Goal: Transaction & Acquisition: Download file/media

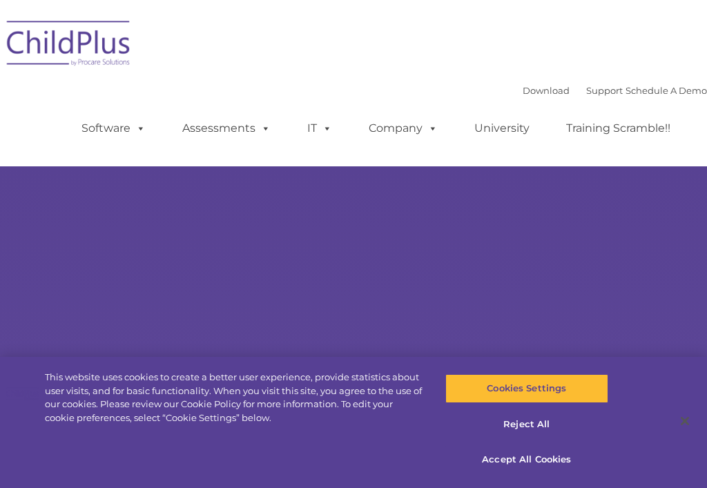
select select "MEDIUM"
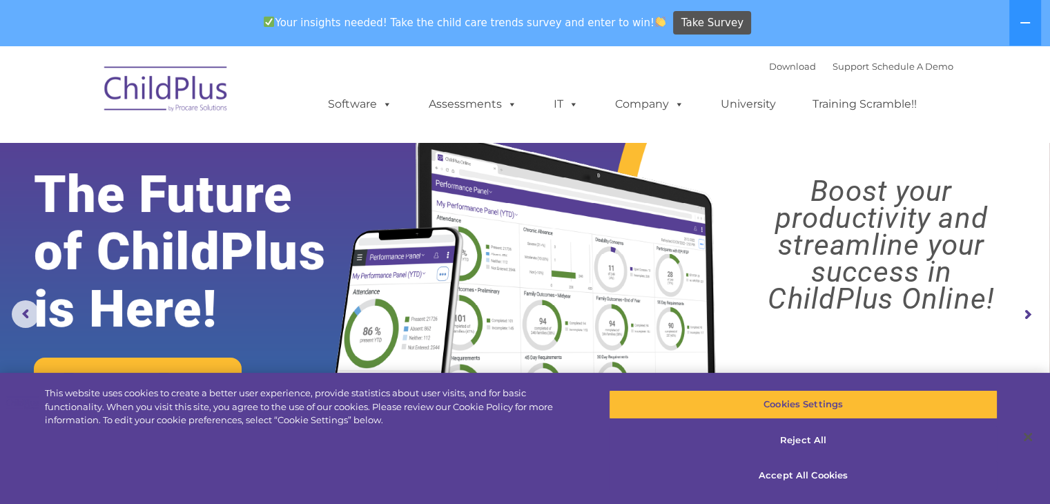
click at [706, 23] on div "Your insights needed! Take the child care trends survey and enter to win! Take …" at bounding box center [505, 23] width 1011 height 45
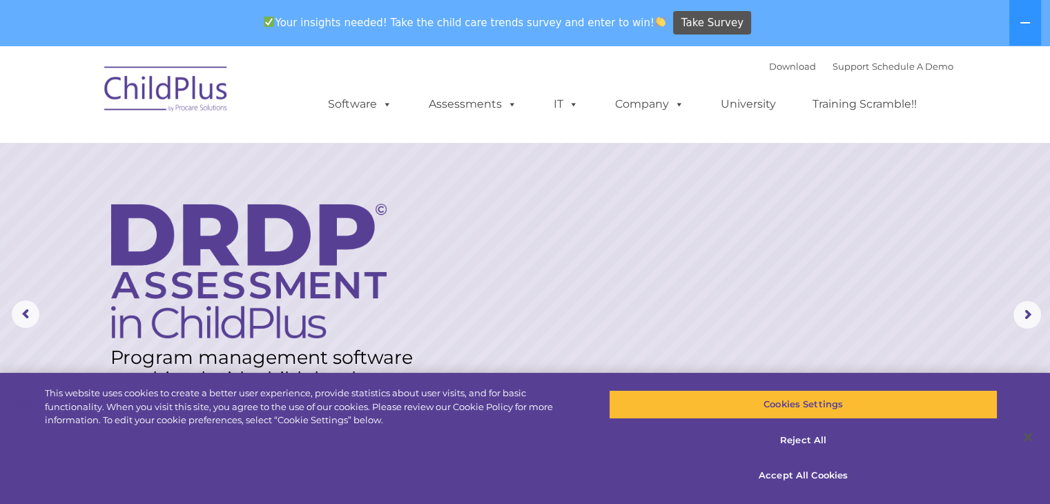
drag, startPoint x: 969, startPoint y: 3, endPoint x: 756, endPoint y: 17, distance: 213.0
click at [706, 17] on div "Your insights needed! Take the child care trends survey and enter to win! Take …" at bounding box center [505, 23] width 1011 height 45
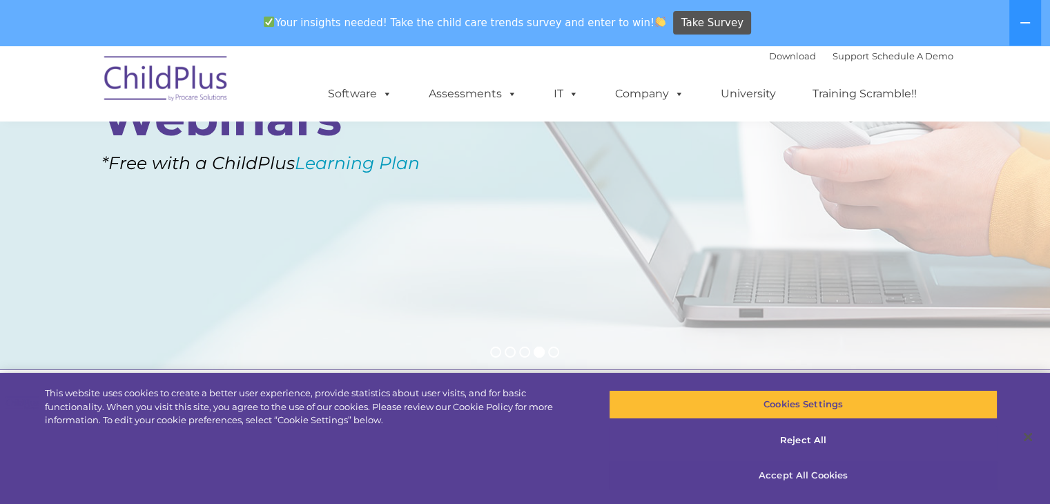
scroll to position [218, 0]
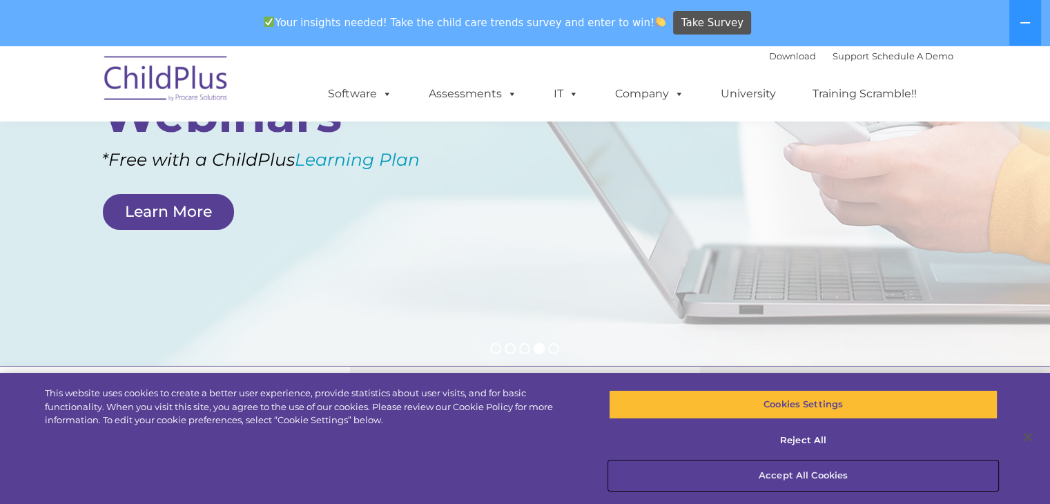
click at [706, 470] on button "Accept All Cookies" at bounding box center [803, 475] width 389 height 29
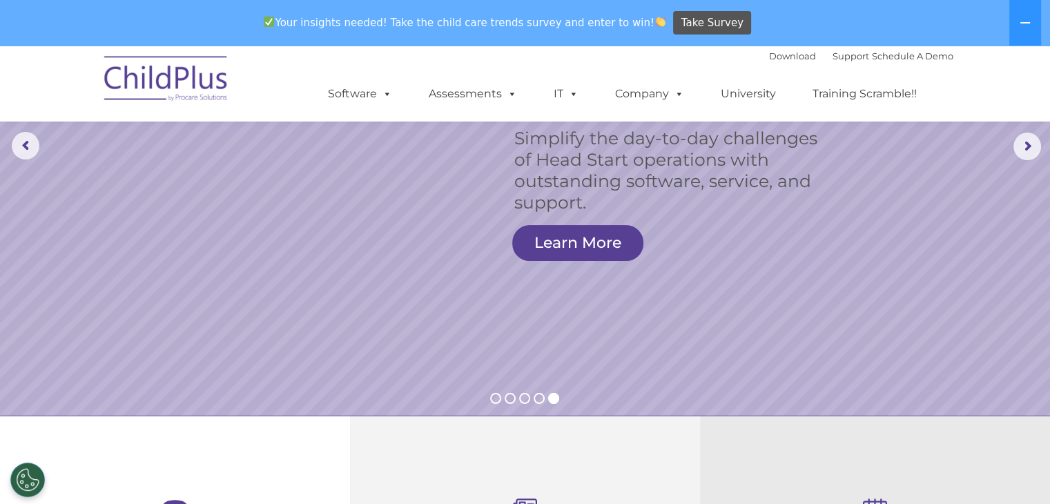
scroll to position [0, 0]
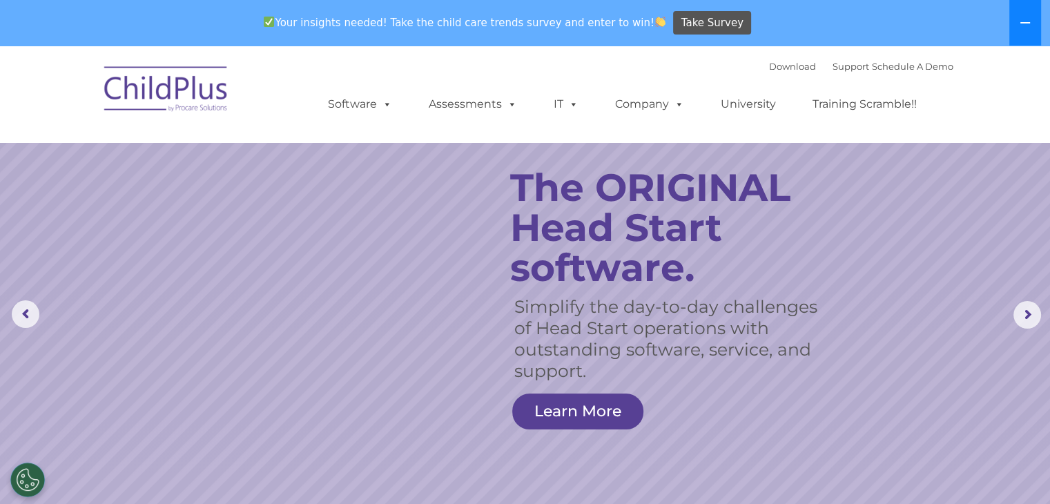
click at [706, 23] on icon at bounding box center [1024, 22] width 11 height 11
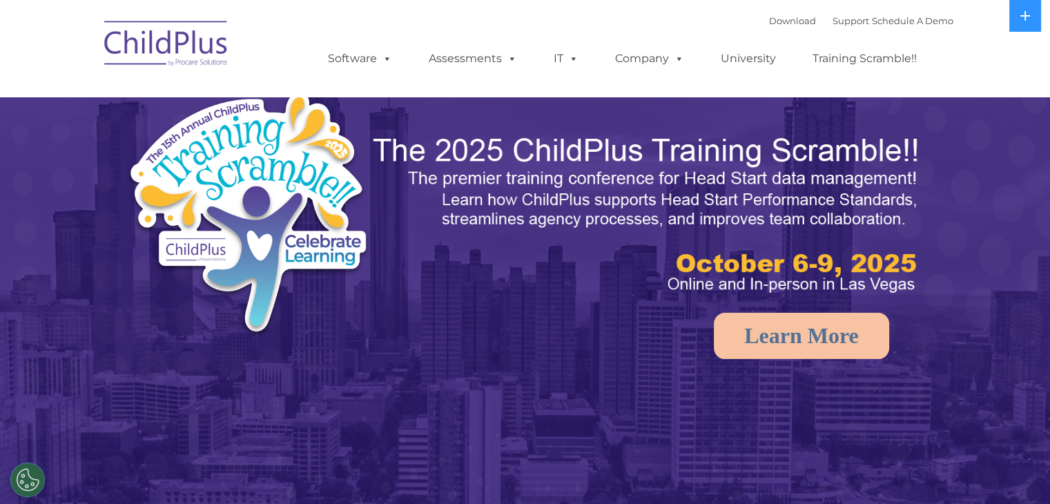
select select "MEDIUM"
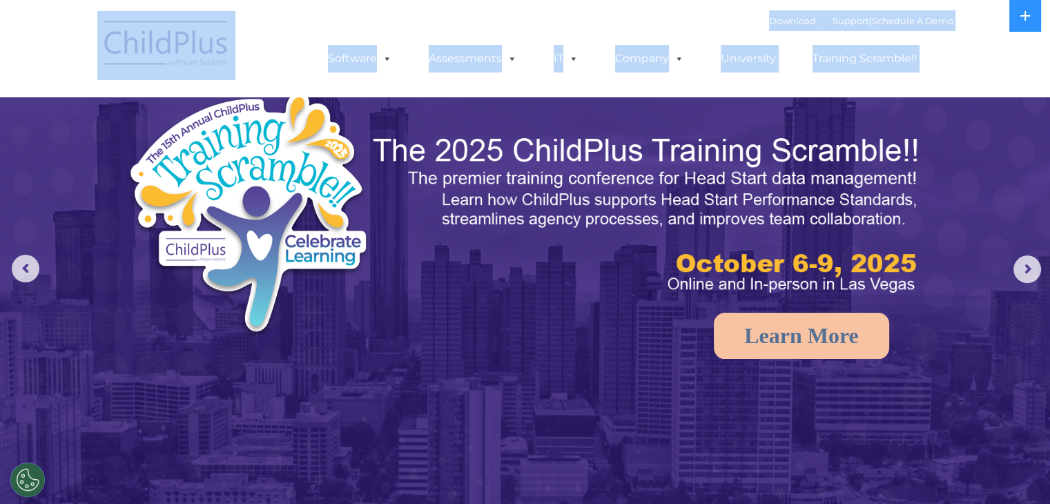
drag, startPoint x: 186, startPoint y: 90, endPoint x: 54, endPoint y: -60, distance: 199.5
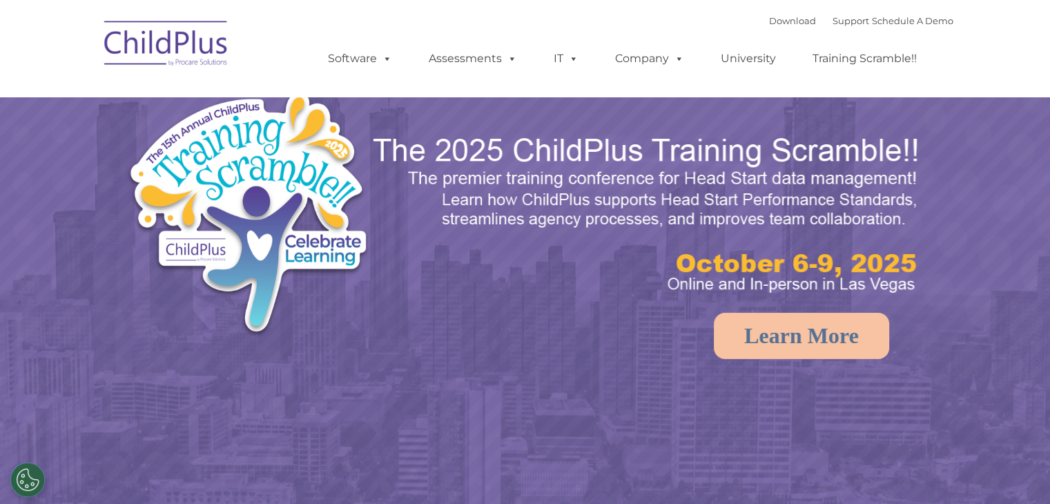
select select "MEDIUM"
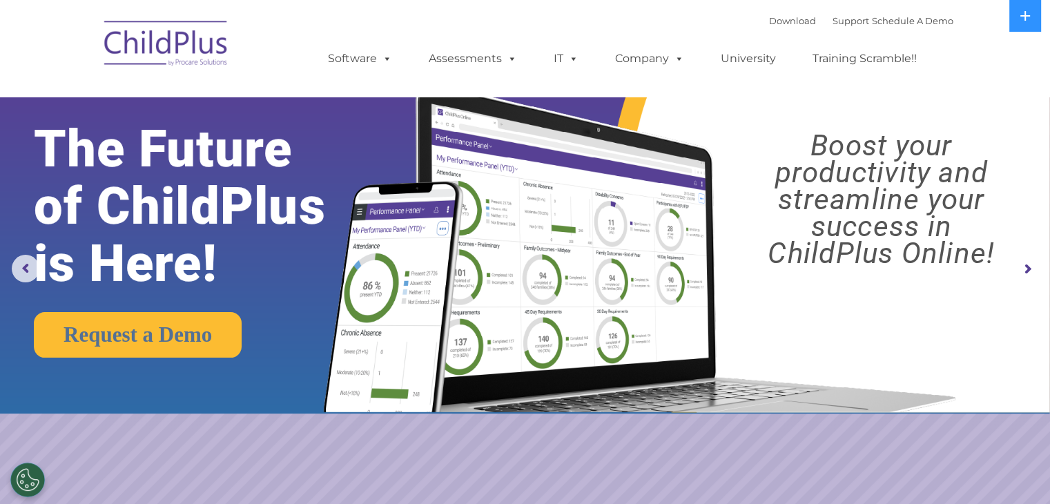
click at [352, 151] on rs-layer "The Future of ChildPlus is Here!" at bounding box center [201, 206] width 335 height 172
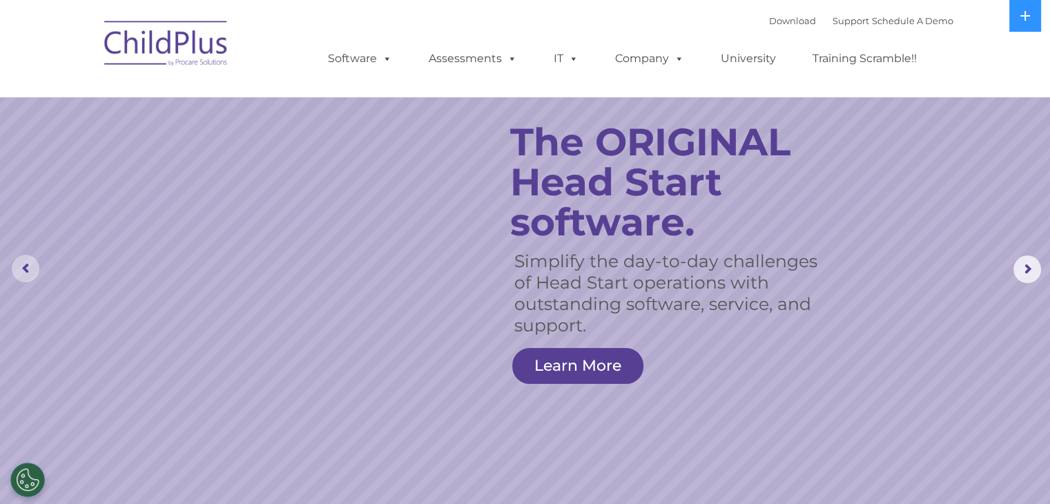
click at [23, 266] on rs-arrow at bounding box center [26, 269] width 28 height 28
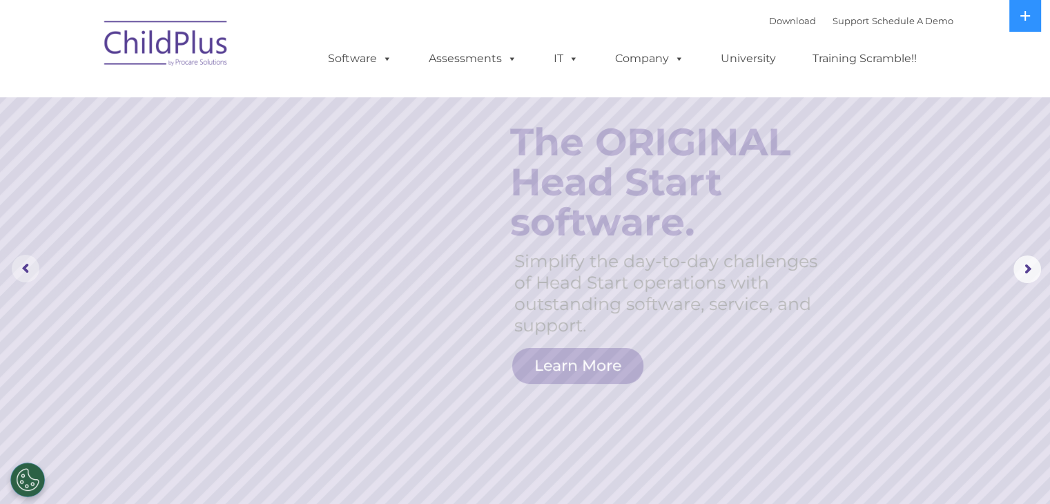
click at [23, 266] on rs-arrow at bounding box center [26, 269] width 28 height 28
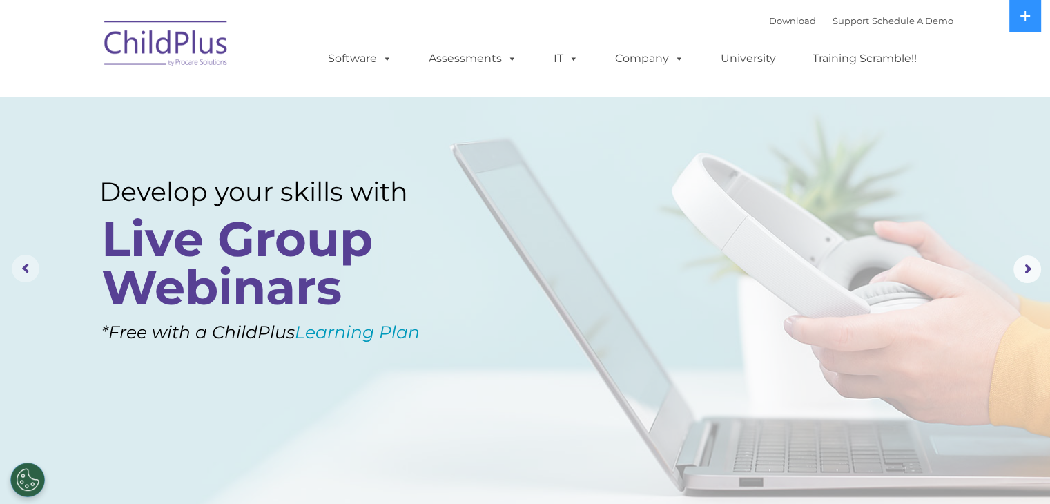
click at [23, 266] on rs-arrow at bounding box center [26, 269] width 28 height 28
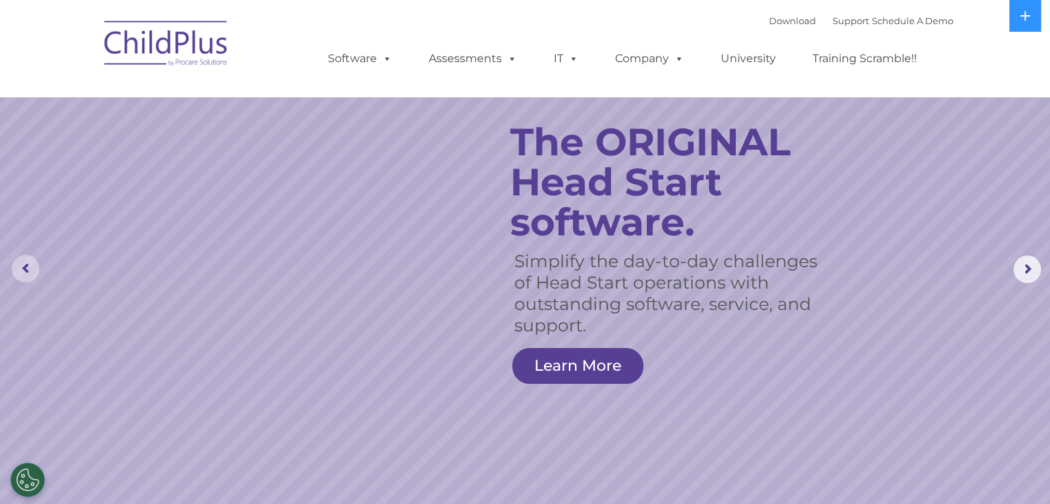
click at [28, 268] on rs-arrow at bounding box center [26, 269] width 28 height 28
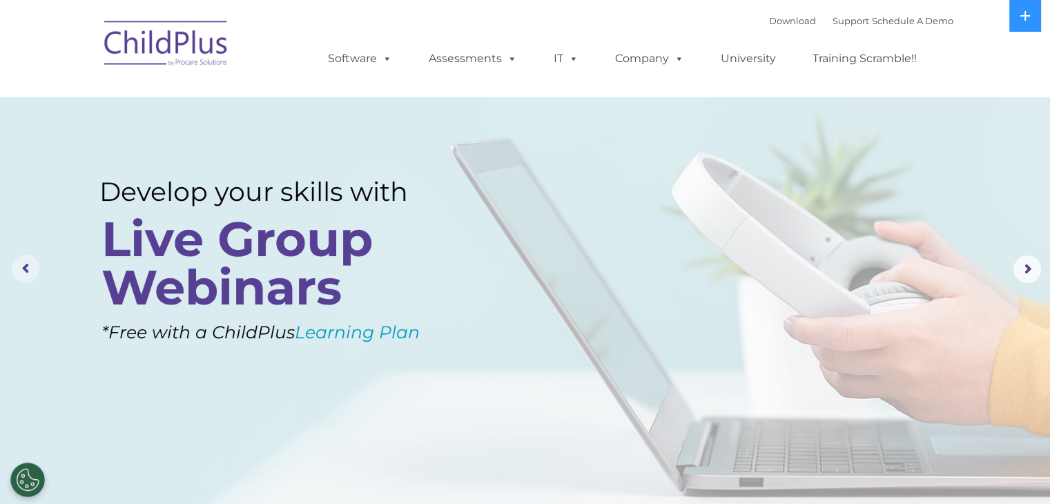
click at [28, 268] on rs-arrow at bounding box center [26, 269] width 28 height 28
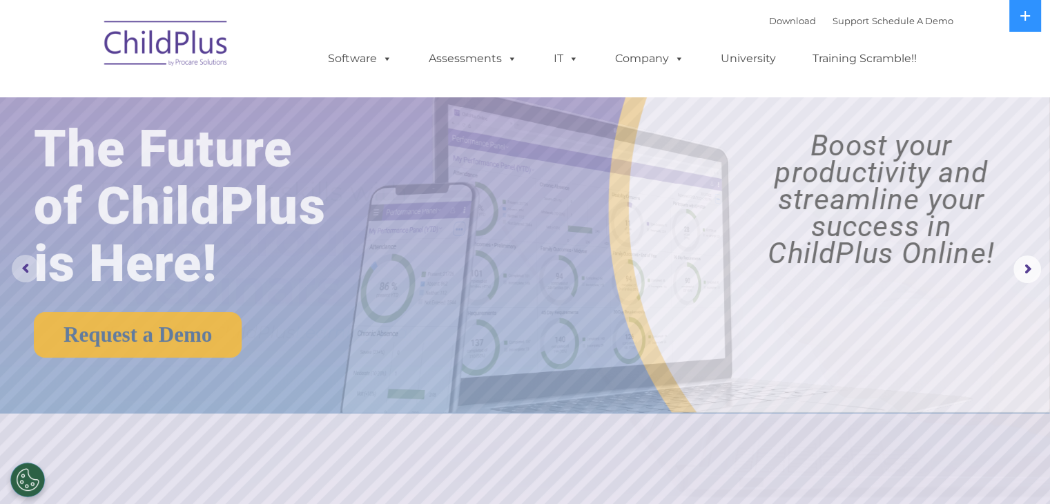
click at [28, 268] on rs-arrow at bounding box center [26, 269] width 28 height 28
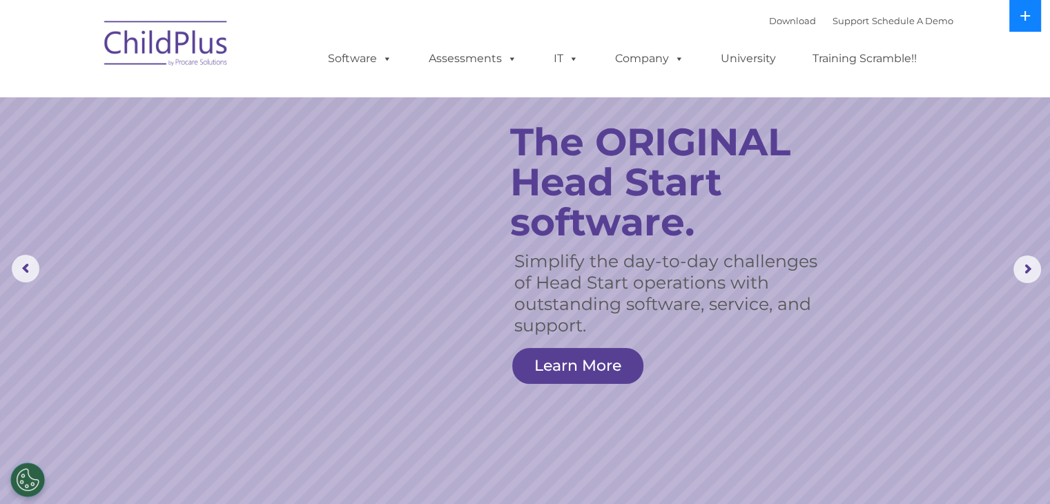
click at [1019, 17] on icon at bounding box center [1024, 15] width 11 height 11
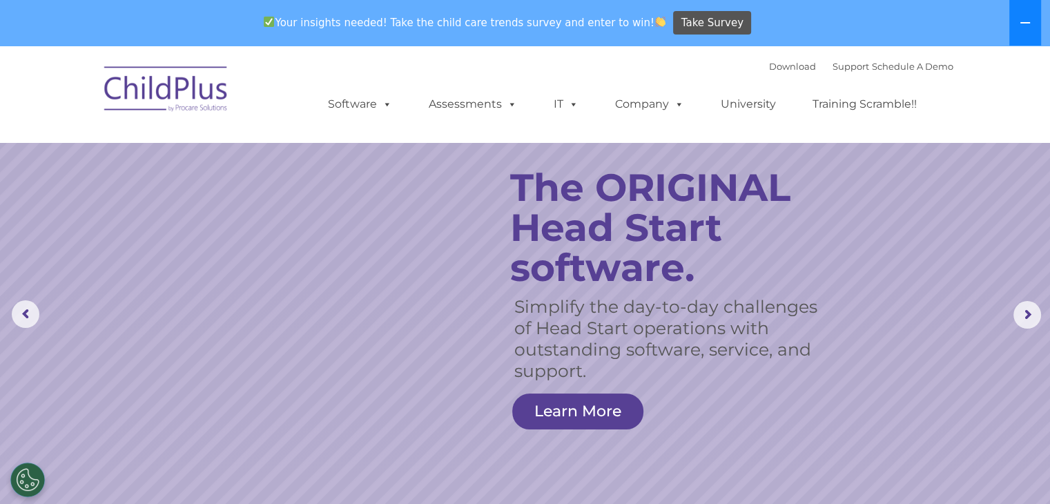
click at [1032, 11] on button at bounding box center [1025, 23] width 32 height 46
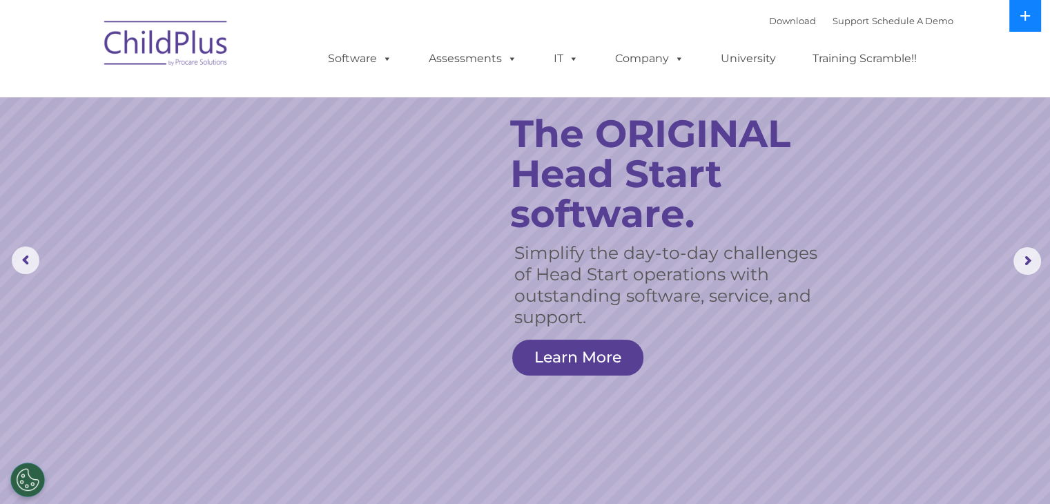
scroll to position [19, 0]
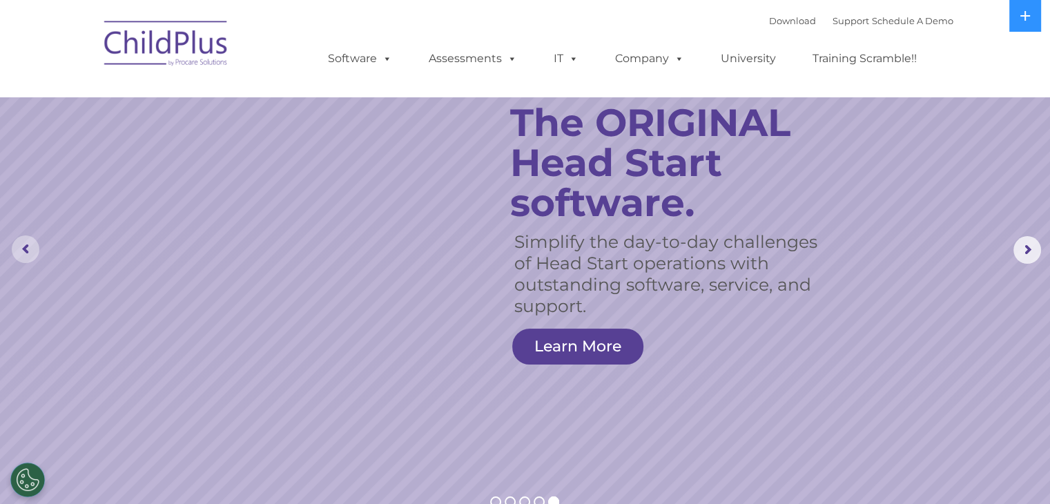
click at [23, 244] on rs-arrow at bounding box center [26, 249] width 28 height 28
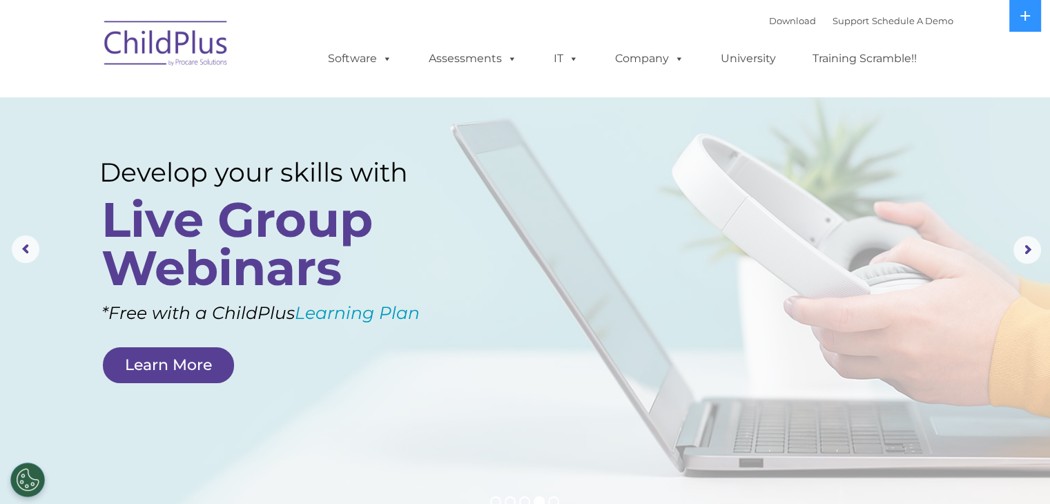
click at [17, 209] on rs-layer at bounding box center [525, 250] width 1050 height 538
click at [28, 246] on rs-arrow at bounding box center [26, 249] width 28 height 28
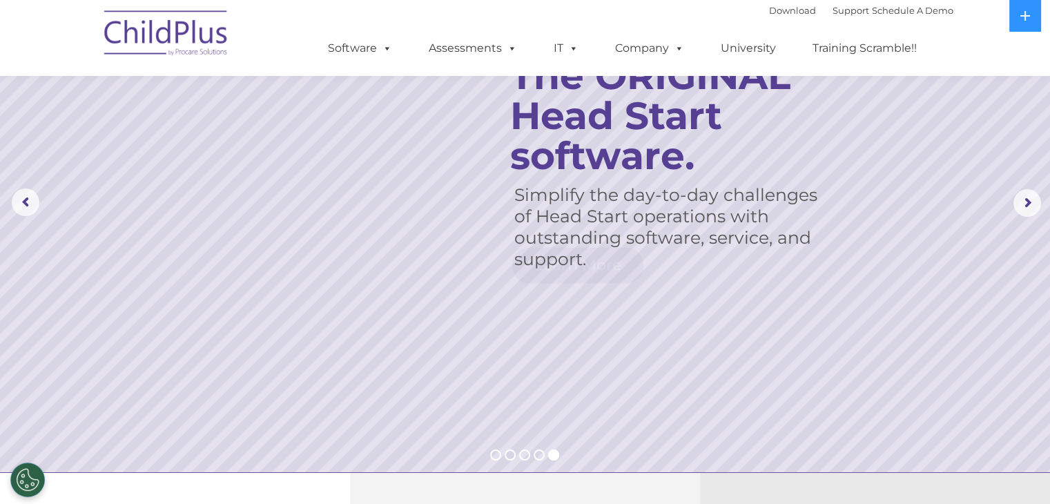
scroll to position [0, 0]
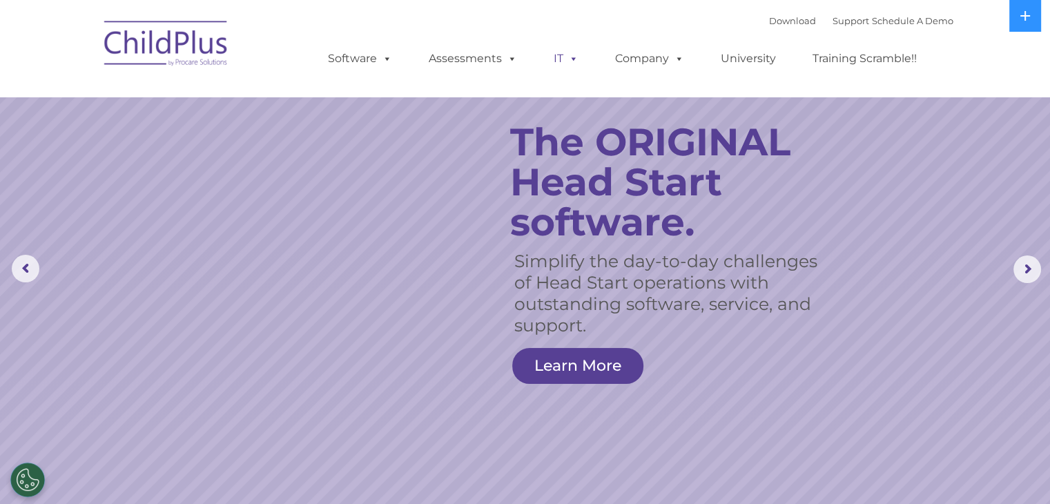
drag, startPoint x: 921, startPoint y: 1, endPoint x: 562, endPoint y: 48, distance: 361.2
click at [562, 48] on link "IT" at bounding box center [566, 59] width 52 height 28
click at [26, 272] on rs-arrow at bounding box center [26, 269] width 28 height 28
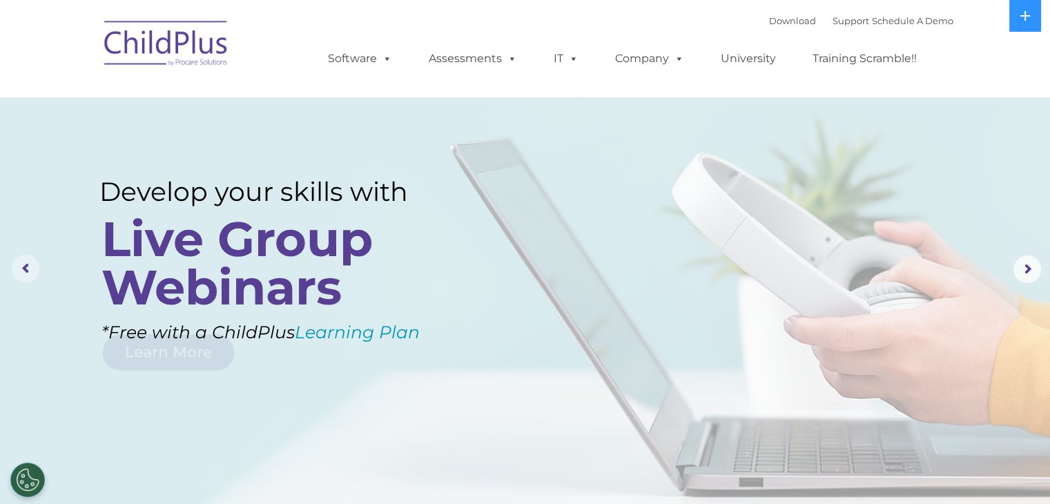
click at [26, 272] on rs-arrow at bounding box center [26, 269] width 28 height 28
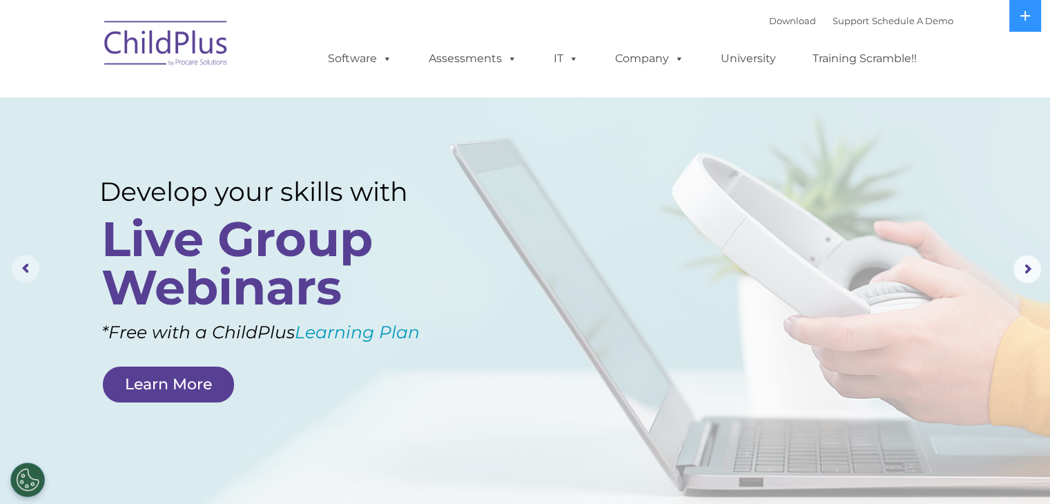
click at [26, 268] on rs-arrow at bounding box center [26, 269] width 28 height 28
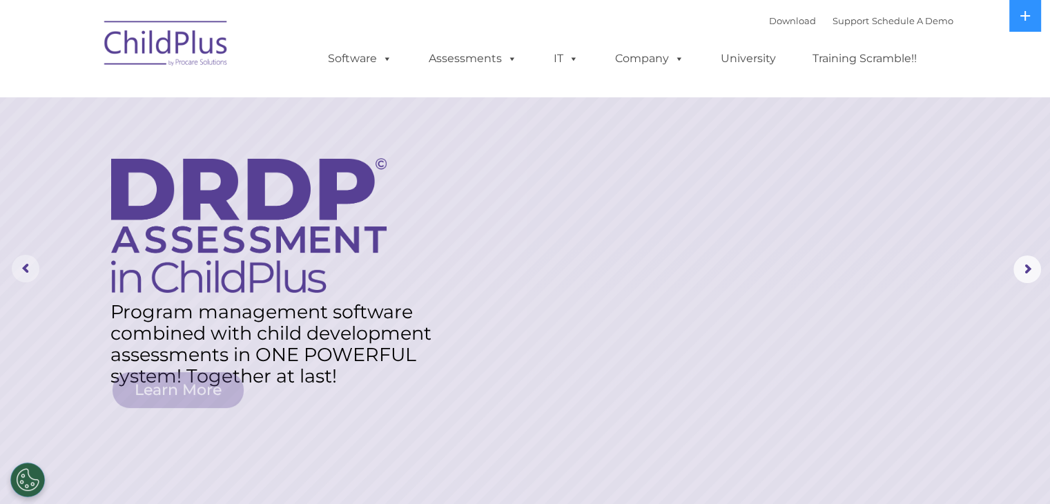
click at [26, 268] on rs-arrow at bounding box center [26, 269] width 28 height 28
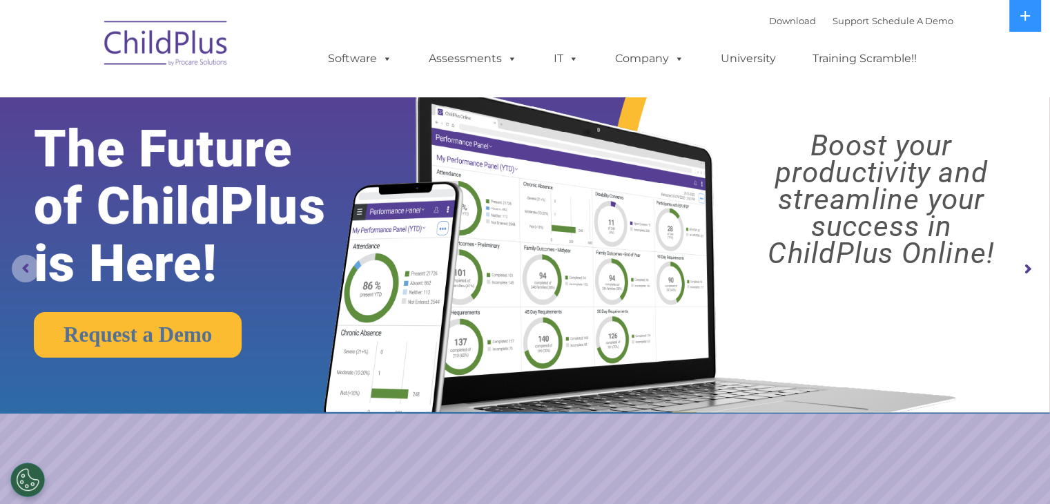
click at [26, 268] on rs-arrow at bounding box center [26, 269] width 28 height 28
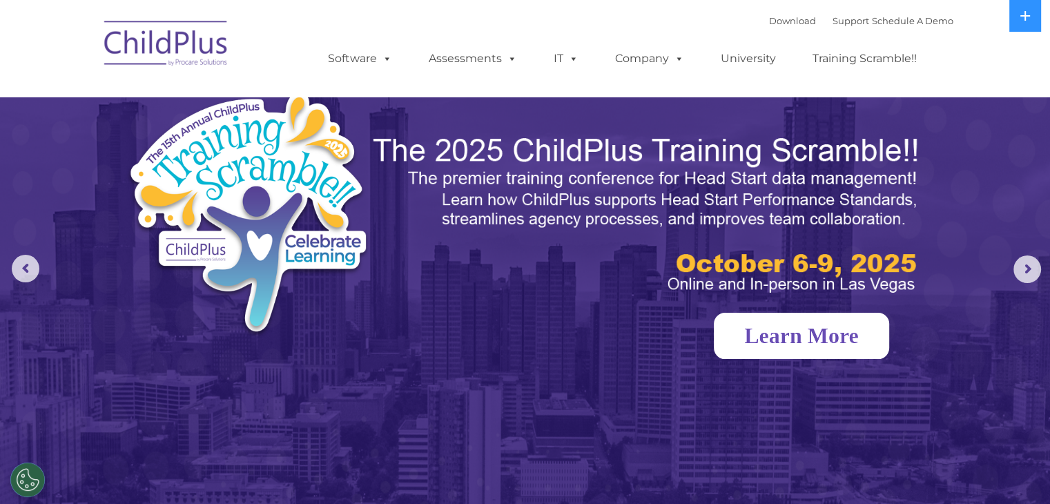
click at [745, 332] on link "Learn More" at bounding box center [801, 336] width 175 height 46
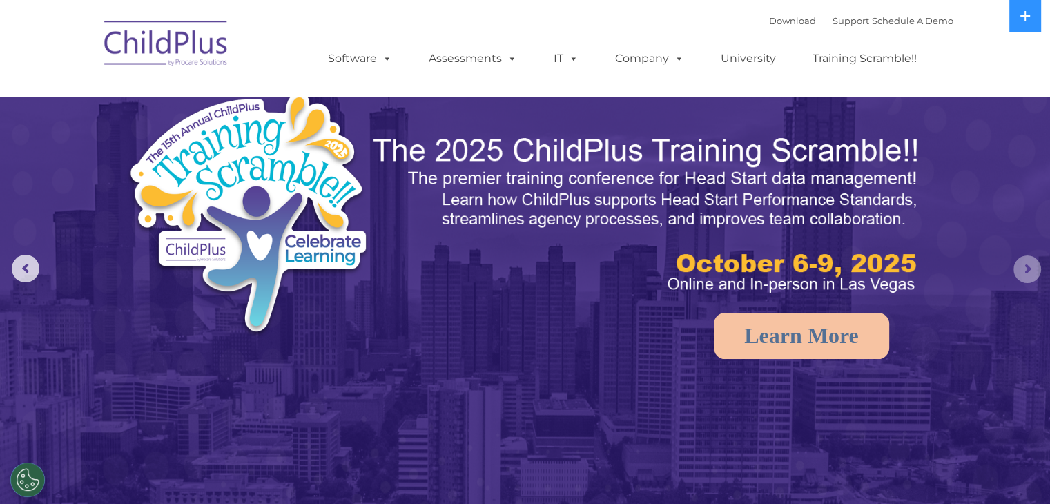
click at [1025, 272] on rs-arrow at bounding box center [1027, 269] width 28 height 28
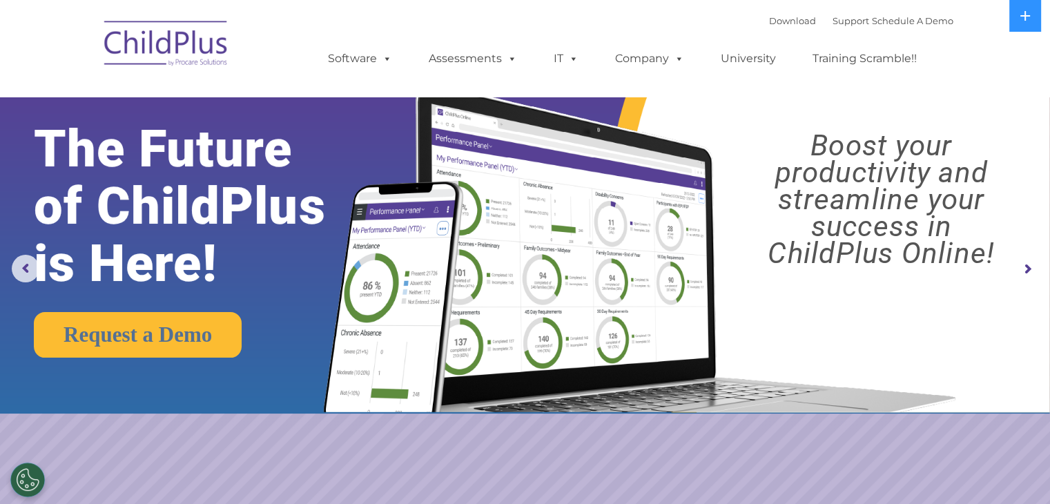
click at [1023, 268] on rs-arrow at bounding box center [1027, 269] width 28 height 28
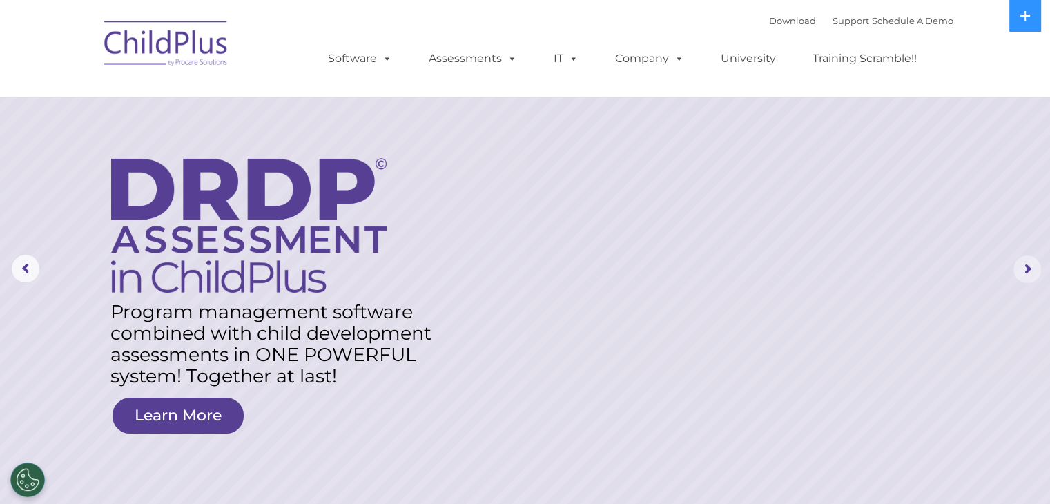
click at [1028, 267] on rs-arrow at bounding box center [1027, 269] width 28 height 28
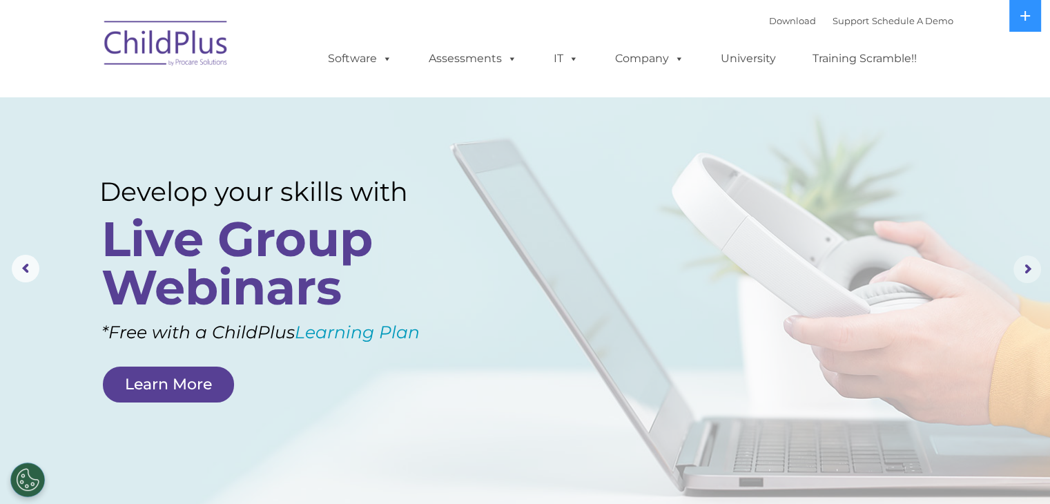
click at [1028, 263] on rs-arrow at bounding box center [1027, 269] width 28 height 28
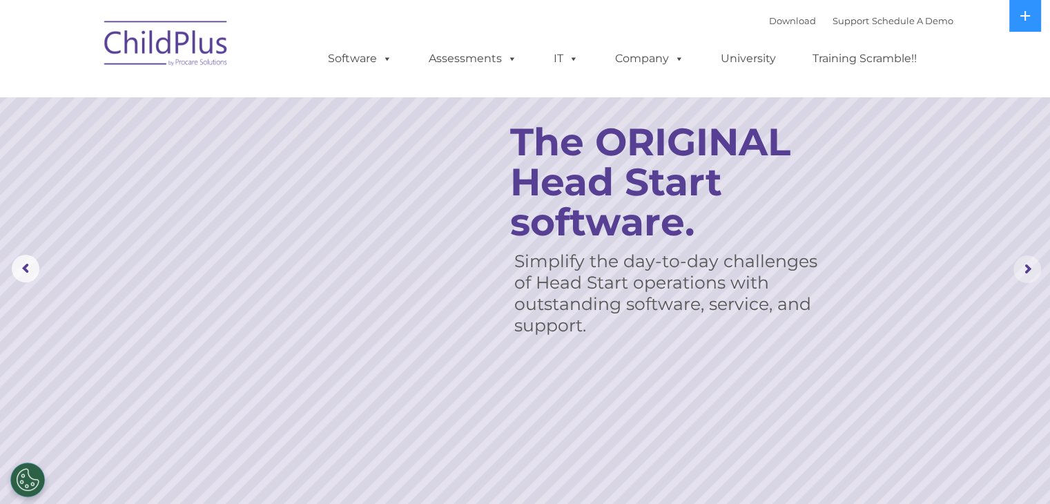
click at [1027, 264] on rs-arrow at bounding box center [1027, 269] width 28 height 28
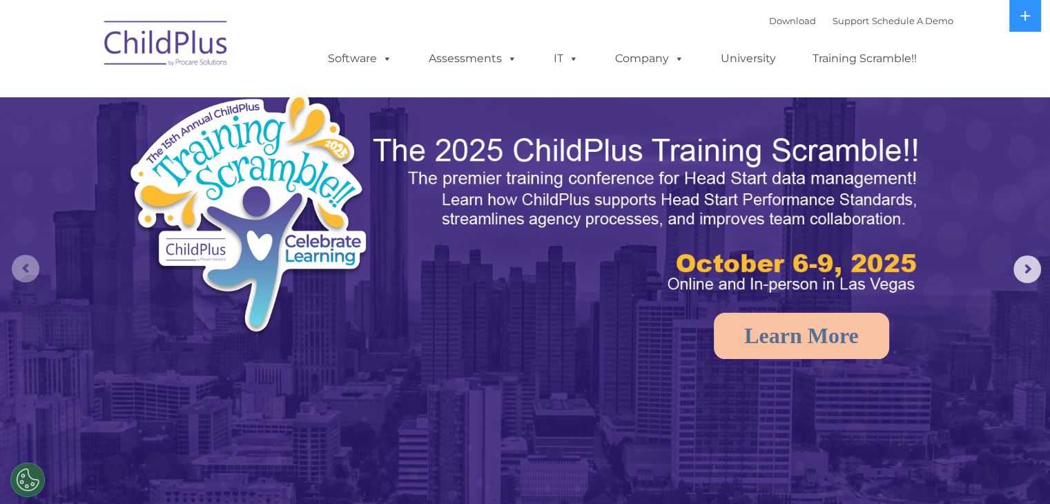
click at [31, 278] on rs-arrow at bounding box center [26, 269] width 28 height 28
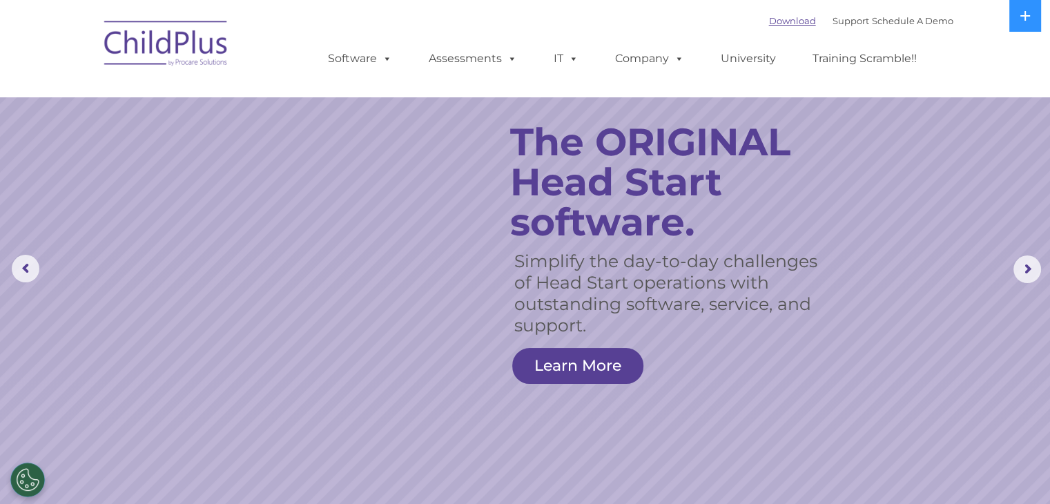
click at [777, 21] on link "Download" at bounding box center [792, 20] width 47 height 11
